Goal: Task Accomplishment & Management: Complete application form

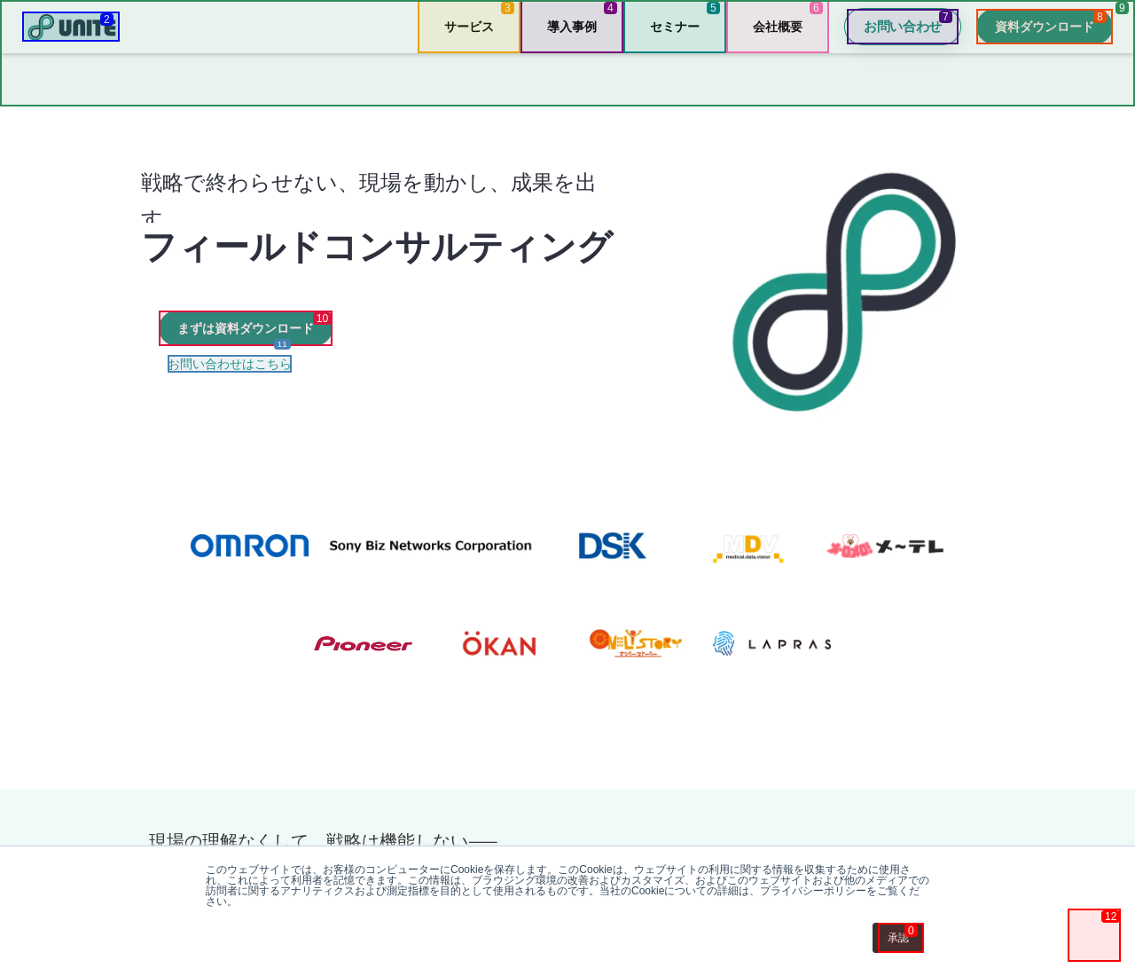
click at [903, 27] on p "お問い合わせ" at bounding box center [903, 27] width 78 height 19
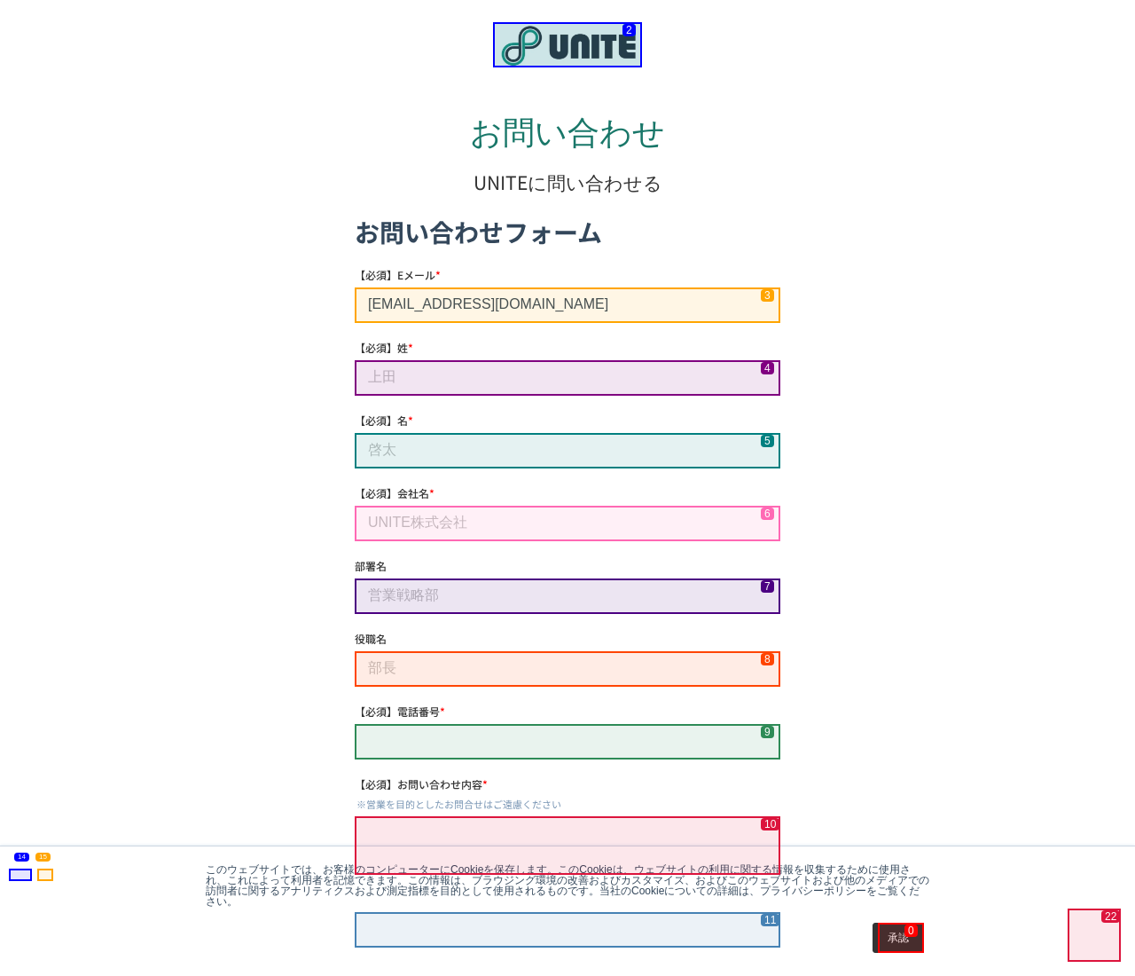
type input "[EMAIL_ADDRESS][DOMAIN_NAME]"
type input "[PERSON_NAME]"
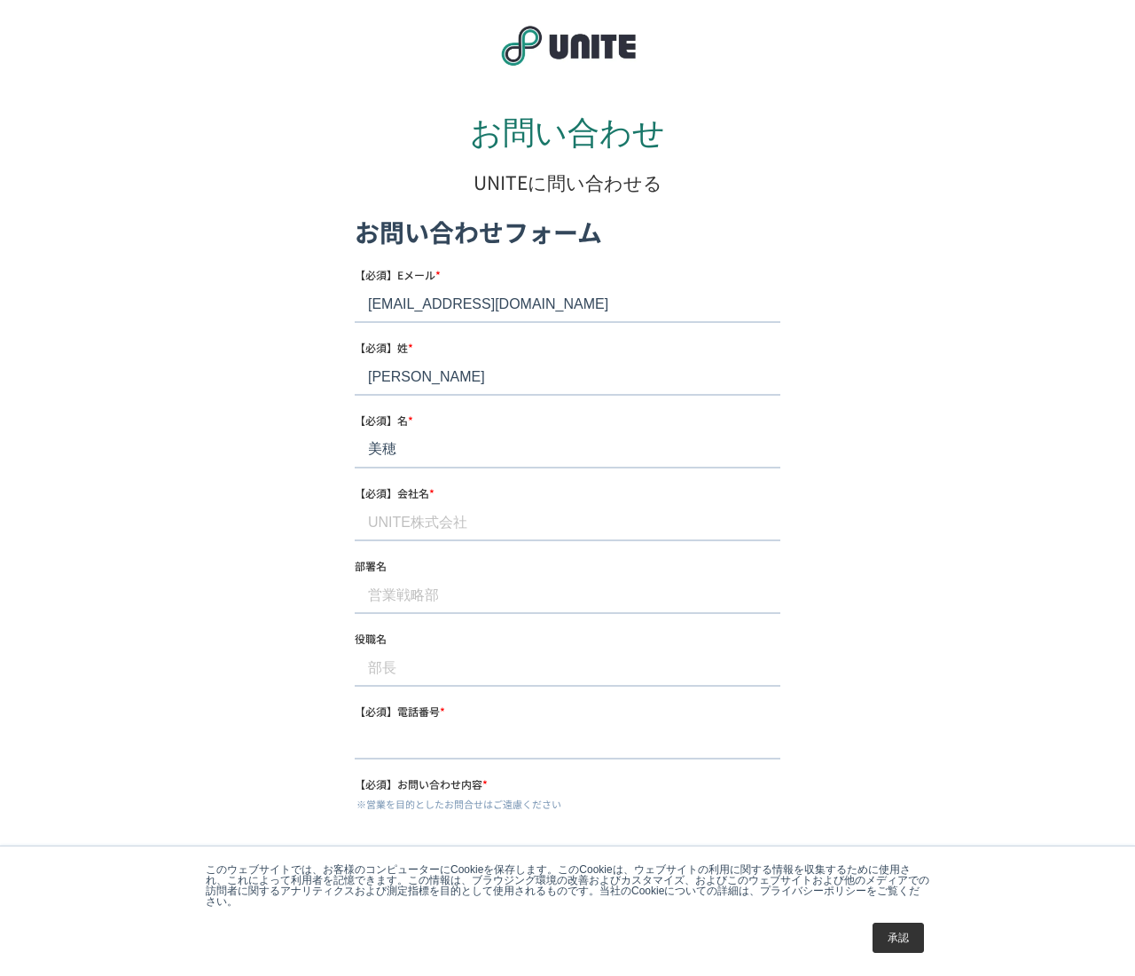
type input "美穂"
type input "ソーシャルワイヤー株式会社"
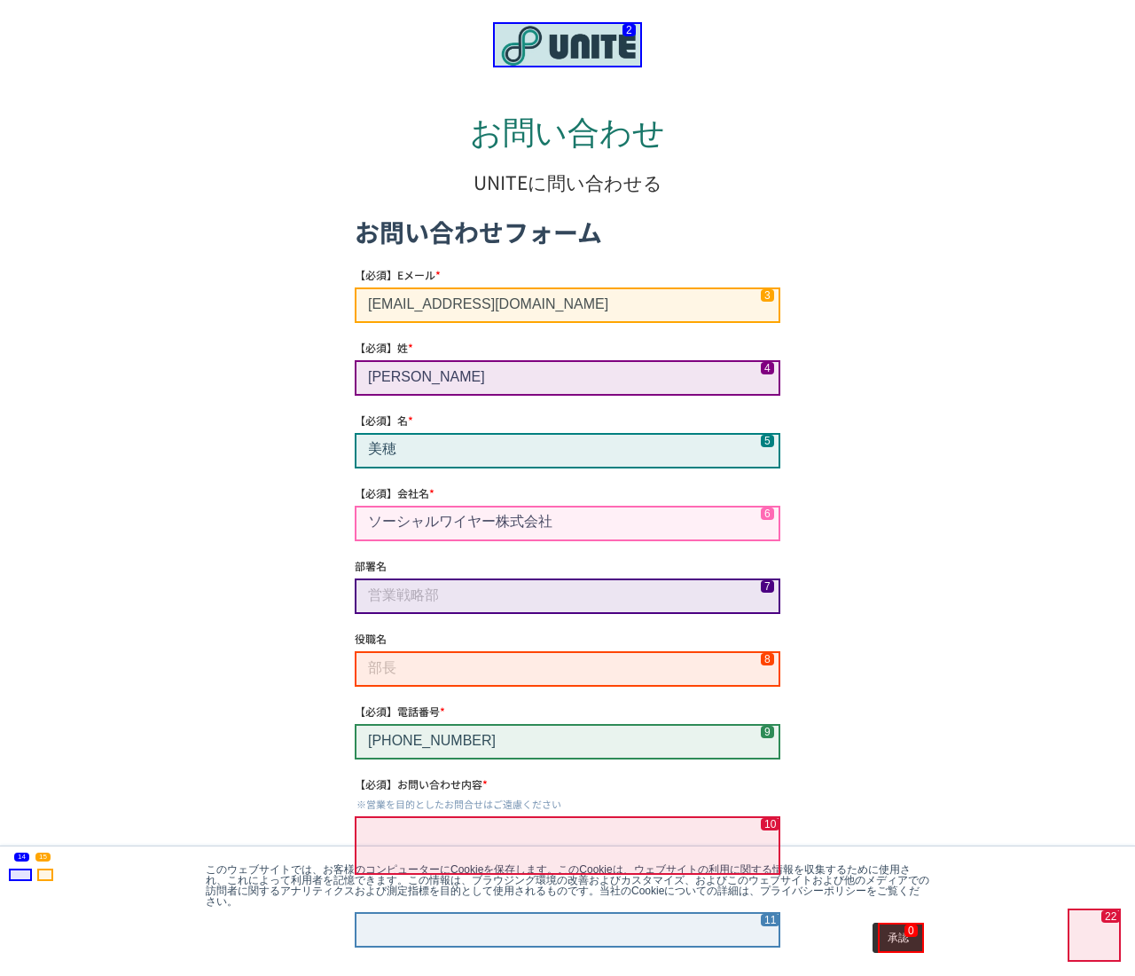
type input "[PHONE_NUMBER]"
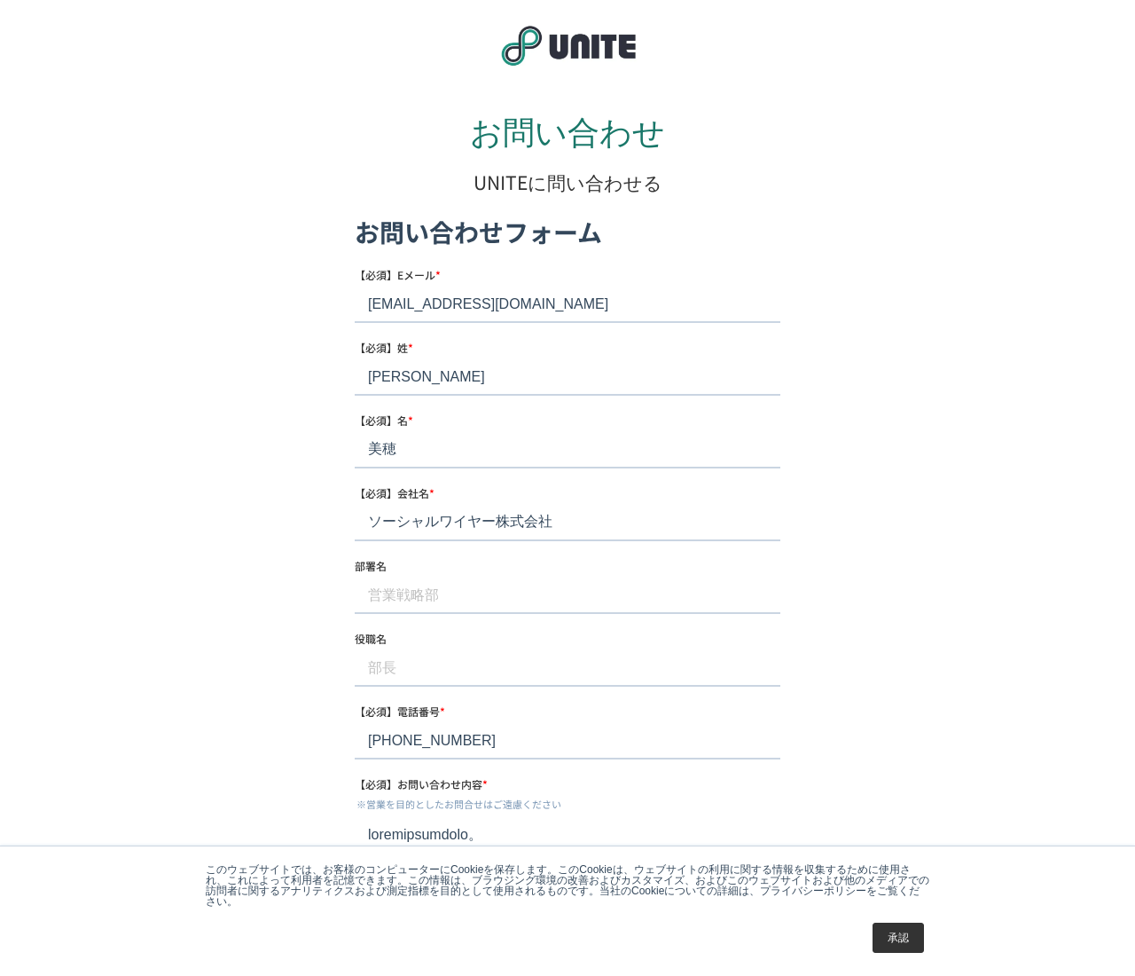
scroll to position [672, 0]
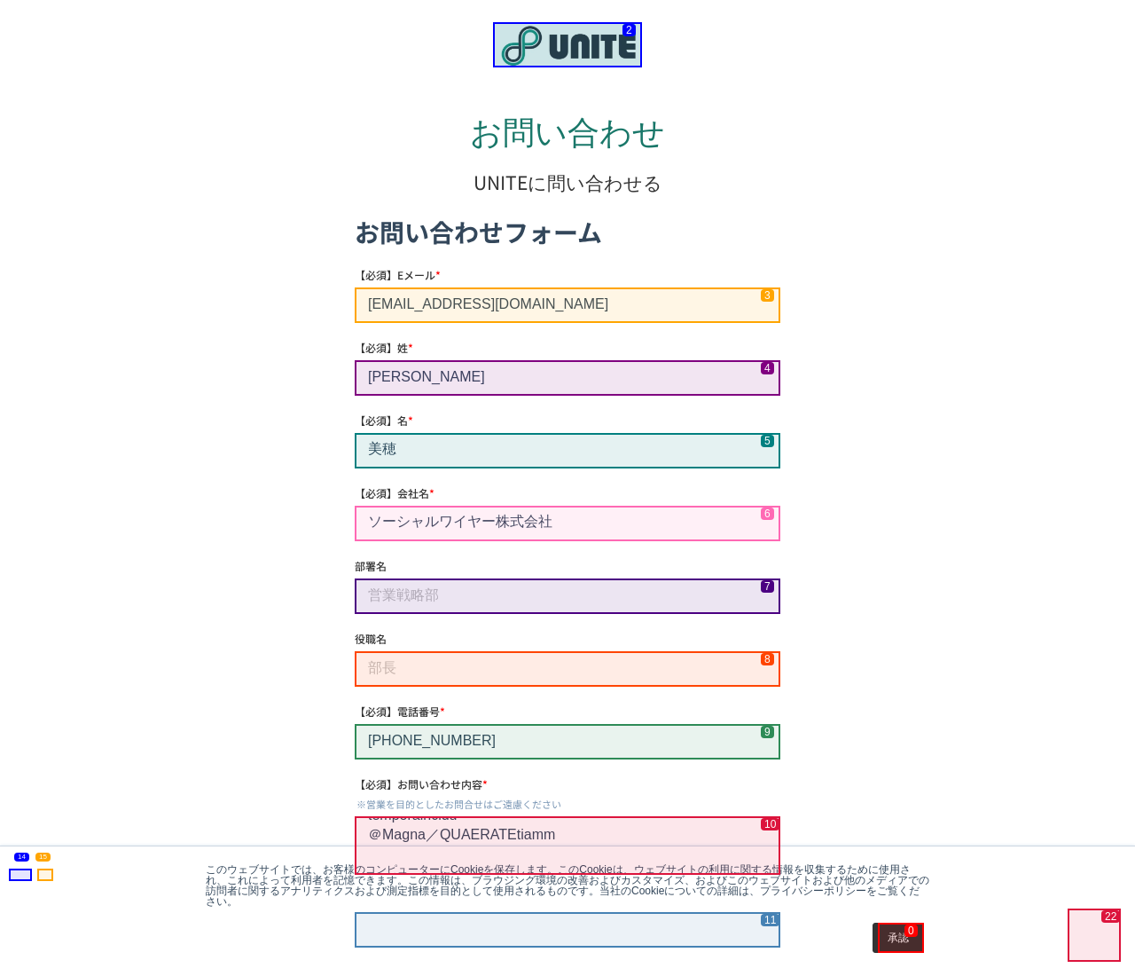
type textarea "loremipsumdolo。 ＠Sitam／CONSECTEturadipiscing。 elitseddoeiusmodtempori、utlabo「et…"
checkbox input "true"
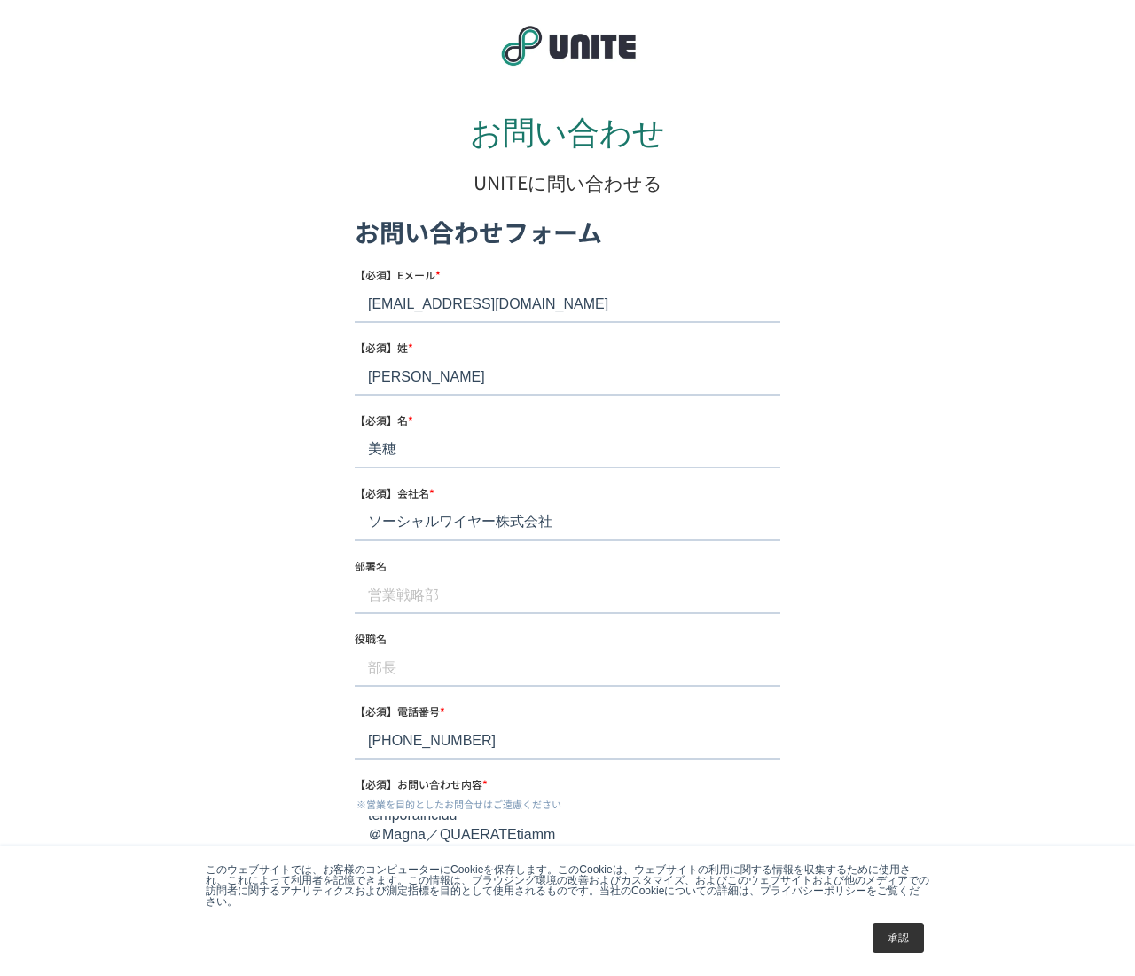
scroll to position [453, 0]
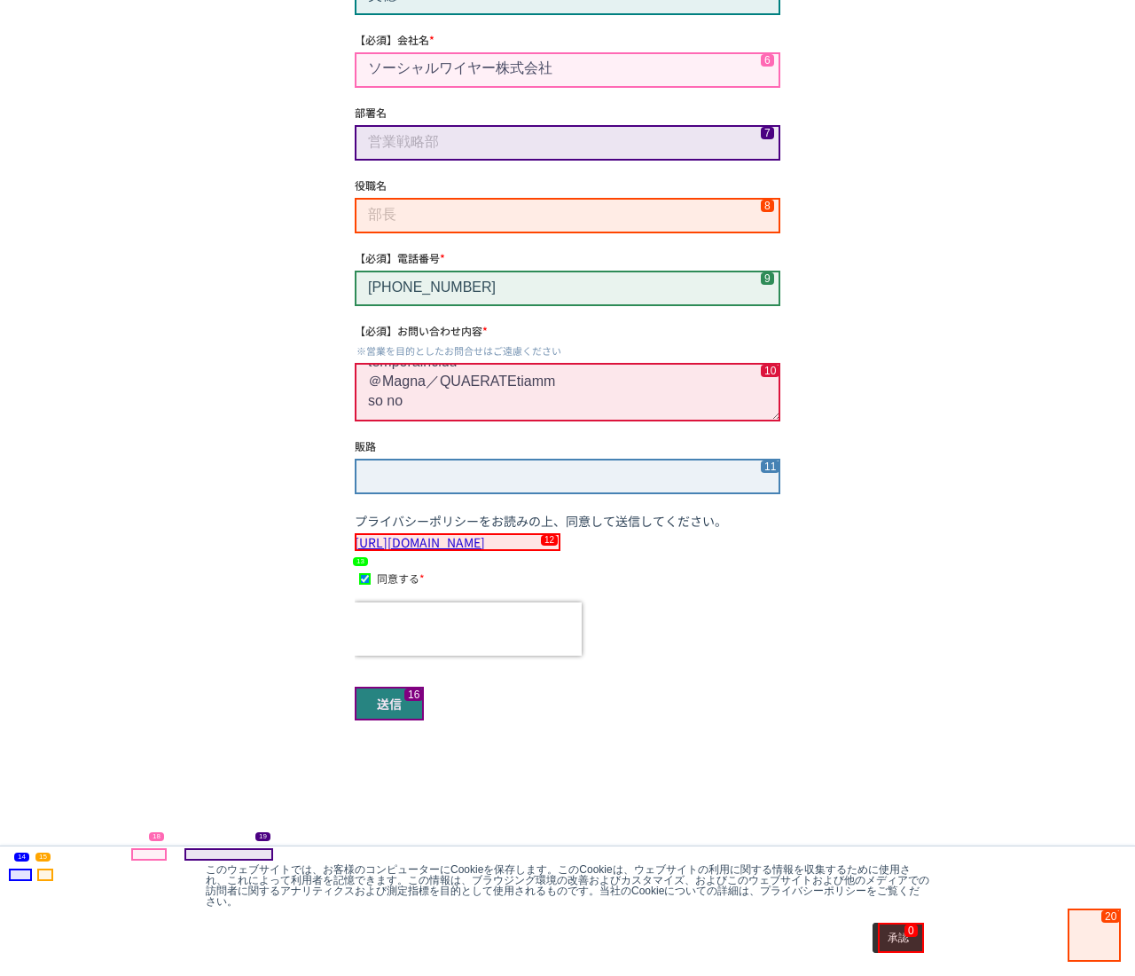
click at [389, 703] on input "送信" at bounding box center [389, 704] width 69 height 34
